Goal: Task Accomplishment & Management: Manage account settings

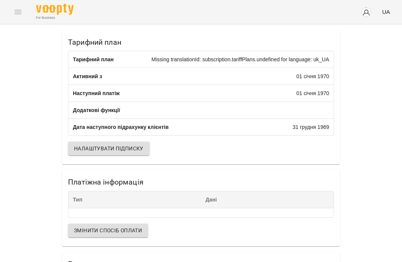
click at [115, 153] on span "Налаштувати підписку" at bounding box center [108, 148] width 69 height 9
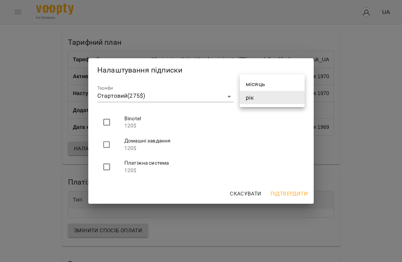
click at [255, 97] on body "For Business UA Тарифний план Тарифний план Missing translationId: subscription…" at bounding box center [201, 153] width 402 height 306
click at [256, 80] on li "місяць" at bounding box center [272, 84] width 65 height 14
type input "*****"
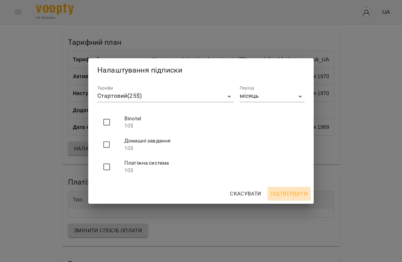
click at [288, 190] on span "Підтвердити" at bounding box center [288, 193] width 37 height 9
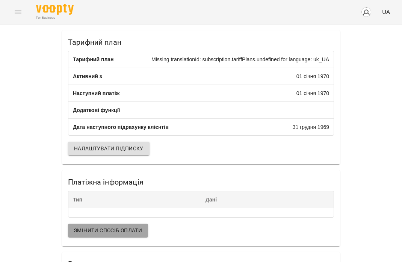
click at [132, 235] on span "Змінити спосіб оплати" at bounding box center [108, 230] width 68 height 9
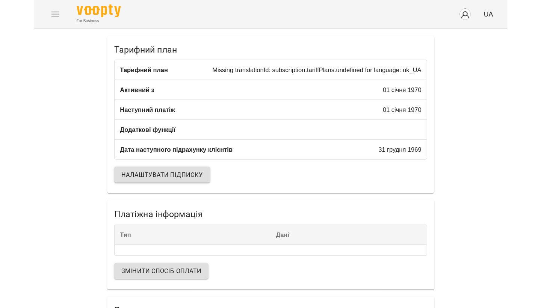
scroll to position [31, 0]
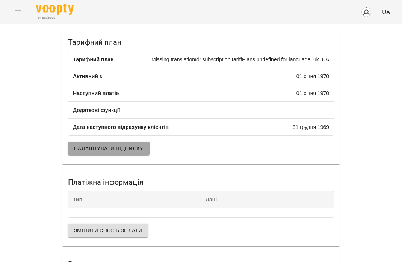
click at [118, 144] on span "Налаштувати підписку" at bounding box center [108, 148] width 69 height 9
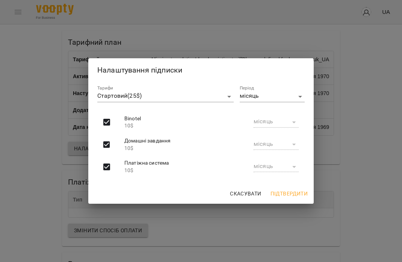
click at [296, 122] on div "місяць" at bounding box center [276, 122] width 45 height 11
click at [250, 190] on span "Скасувати" at bounding box center [246, 193] width 32 height 9
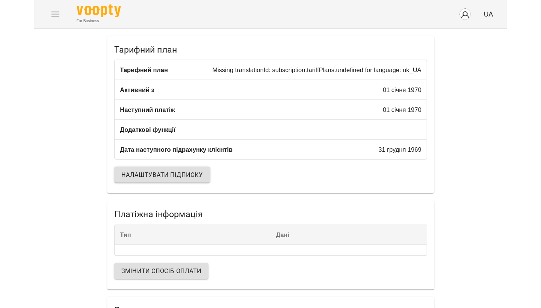
scroll to position [4, 0]
